Goal: Check status: Check status

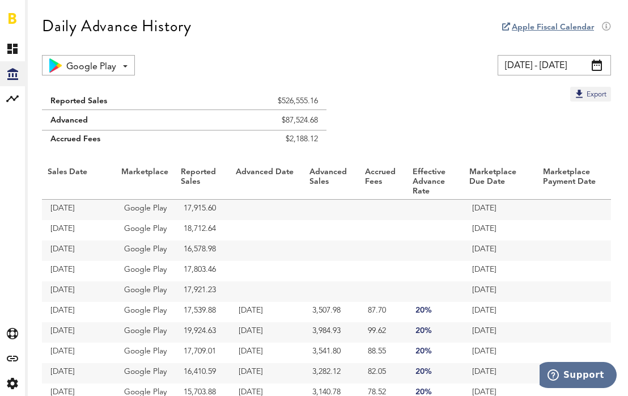
click at [593, 67] on span at bounding box center [597, 65] width 10 height 11
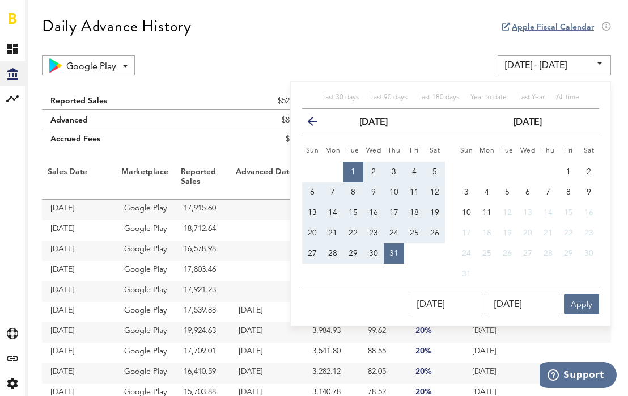
click at [369, 230] on span "23" at bounding box center [373, 233] width 9 height 8
type input "[DATE] - [DATE]"
type input "[DATE]"
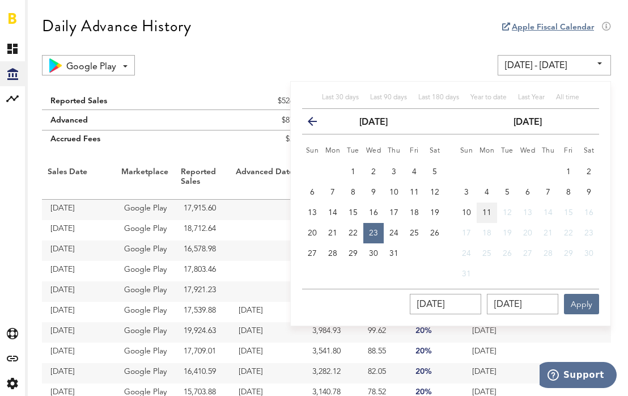
click at [482, 217] on button "11" at bounding box center [487, 212] width 20 height 20
type input "[DATE] - [DATE]"
type input "[DATE]"
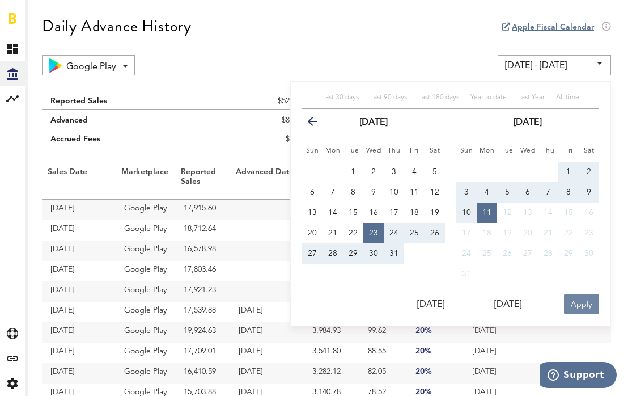
click at [590, 303] on button "Apply" at bounding box center [581, 304] width 35 height 20
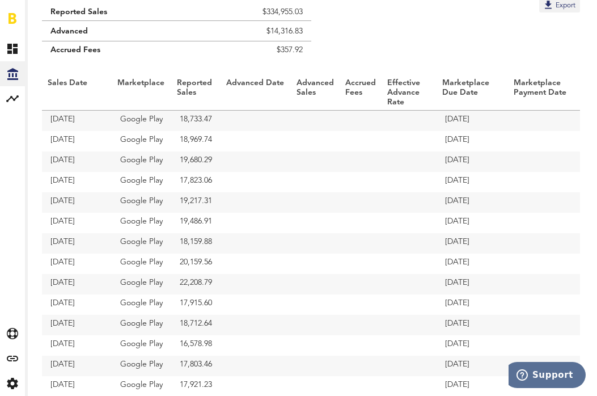
scroll to position [227, 0]
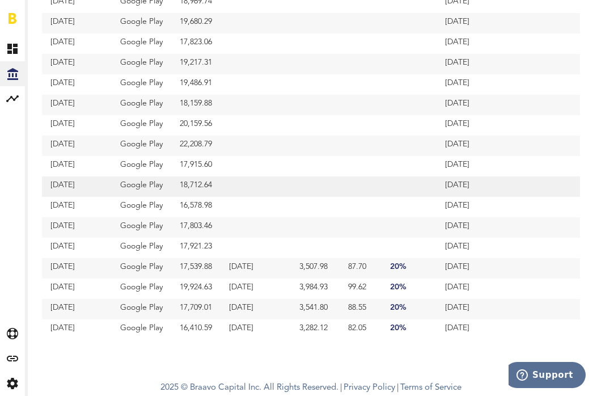
click at [166, 188] on td "Google Play" at bounding box center [142, 186] width 60 height 20
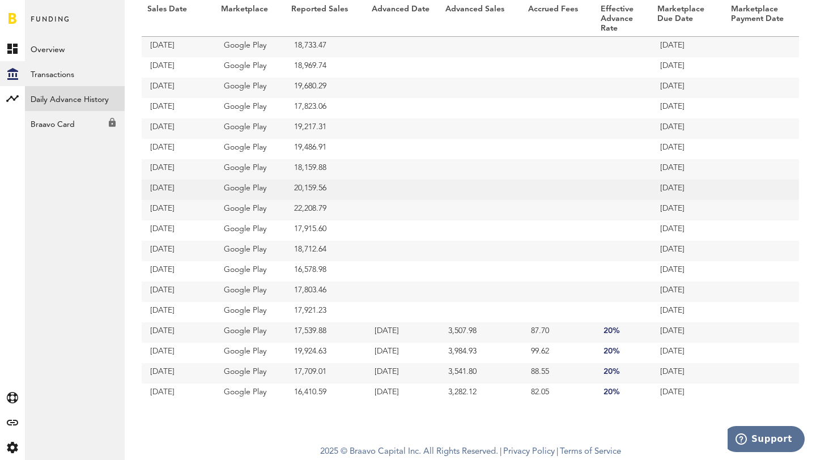
scroll to position [0, 0]
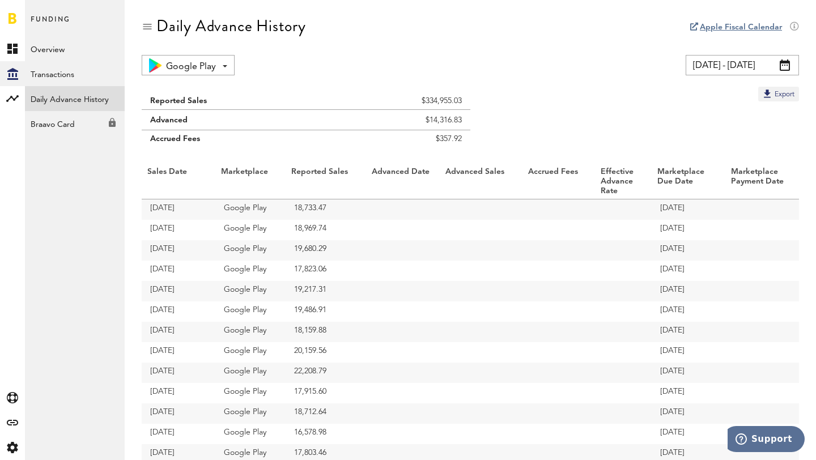
click at [785, 61] on span at bounding box center [785, 65] width 10 height 11
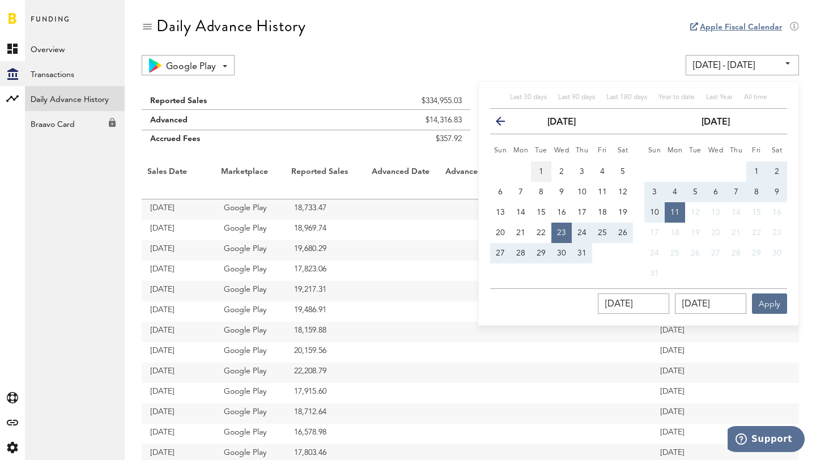
click at [542, 168] on span "1" at bounding box center [541, 172] width 5 height 8
type input "[DATE] - [DATE]"
type input "[DATE]"
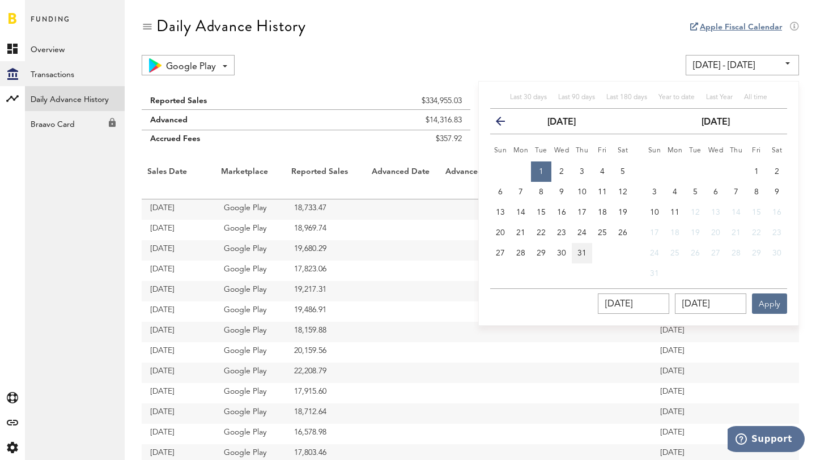
click at [578, 252] on span "31" at bounding box center [582, 253] width 9 height 8
type input "[DATE] - [DATE]"
type input "[DATE]"
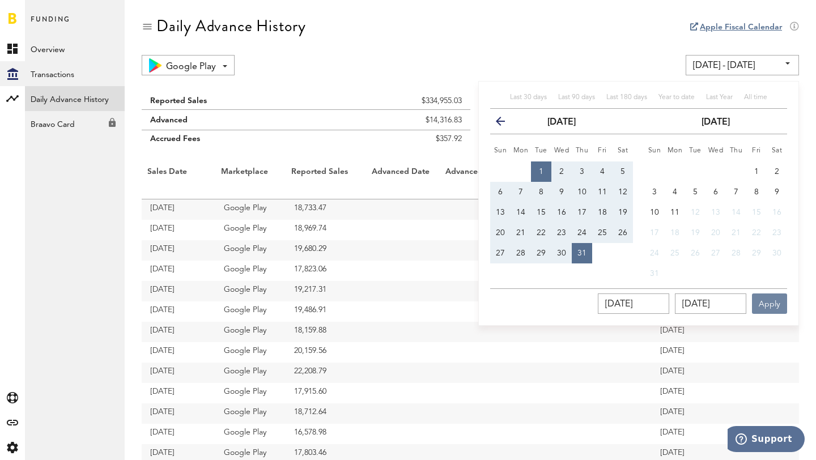
click at [762, 309] on button "Apply" at bounding box center [769, 304] width 35 height 20
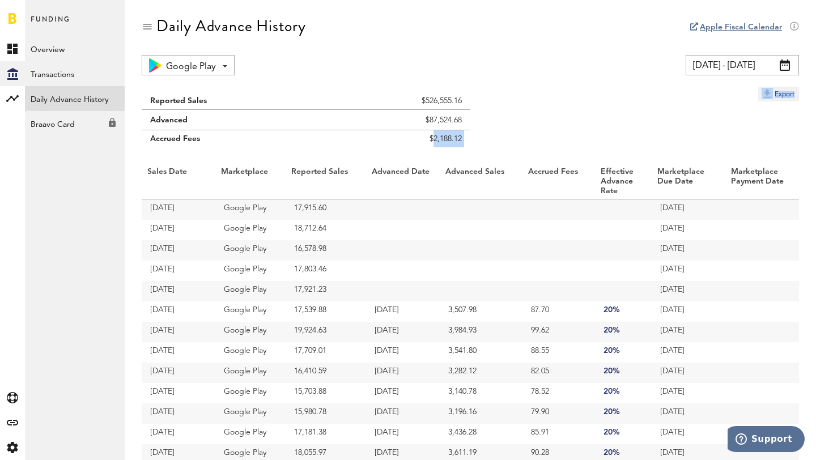
drag, startPoint x: 471, startPoint y: 143, endPoint x: 418, endPoint y: 139, distance: 52.9
click at [418, 139] on div "Reported Sales $526,555.16 Advanced $87,524.68 Accrued Fees $2,188.12 Export Sa…" at bounding box center [470, 459] width 657 height 745
click at [436, 141] on td "$2,188.12" at bounding box center [398, 141] width 144 height 23
drag, startPoint x: 430, startPoint y: 137, endPoint x: 462, endPoint y: 136, distance: 31.8
click at [462, 136] on td "$2,188.12" at bounding box center [398, 141] width 144 height 23
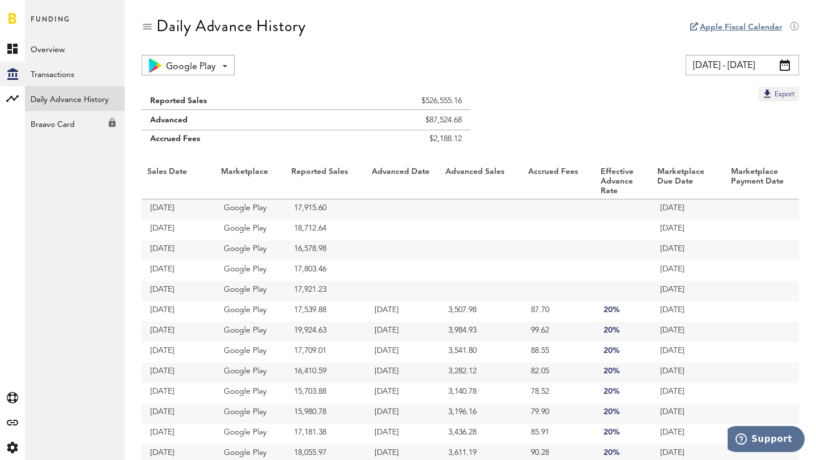
copy td "$2,188.12"
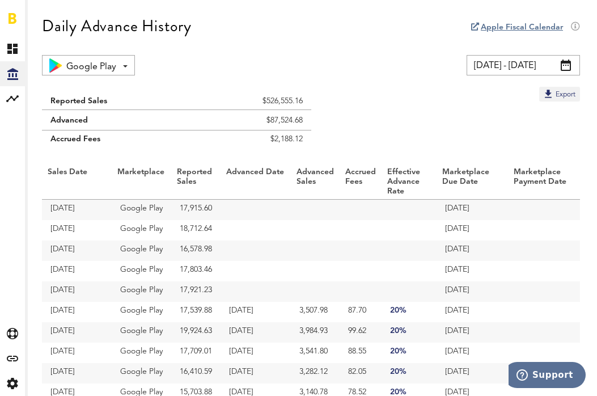
copy td "$2,188.12"
